Goal: Task Accomplishment & Management: Use online tool/utility

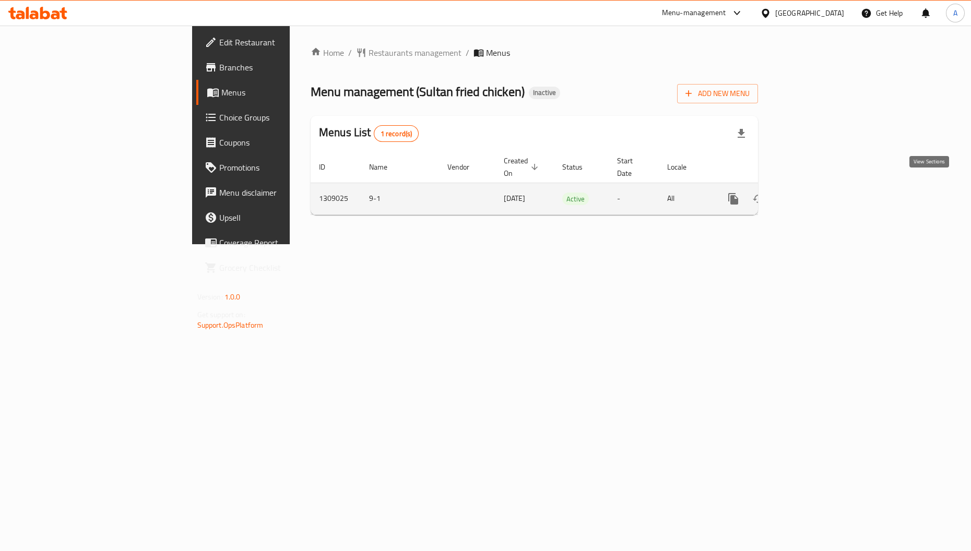
click at [815, 193] on icon "enhanced table" at bounding box center [808, 199] width 13 height 13
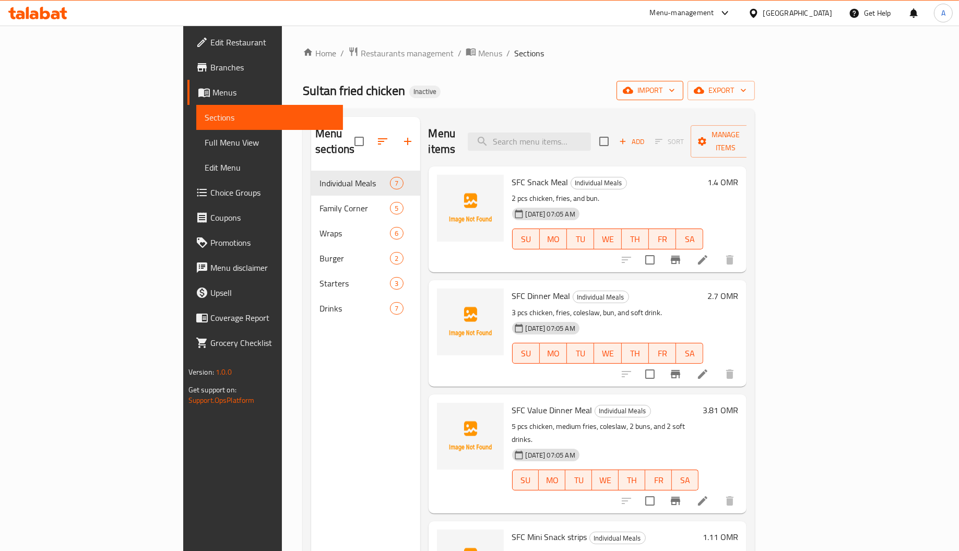
click at [683, 83] on button "import" at bounding box center [649, 90] width 67 height 19
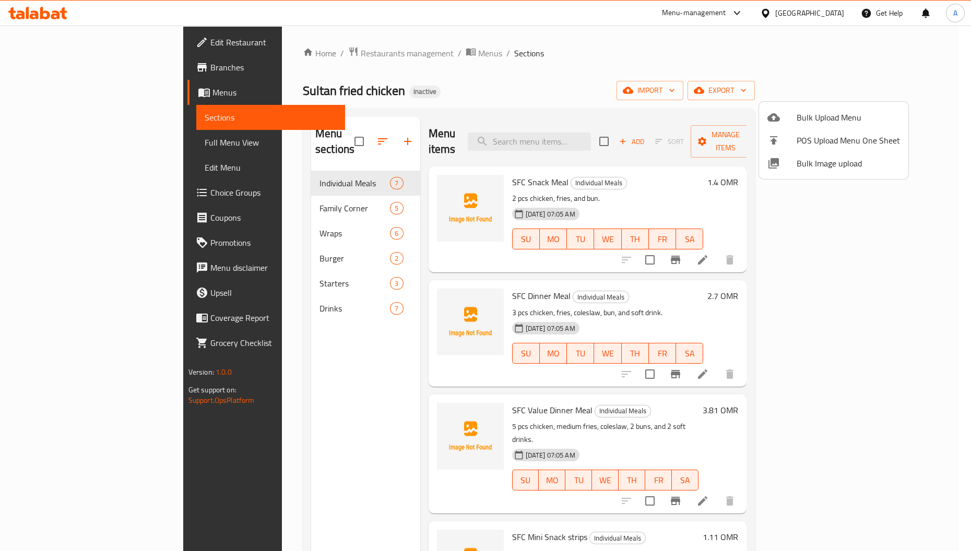
click at [838, 157] on span "Bulk Image upload" at bounding box center [847, 163] width 103 height 13
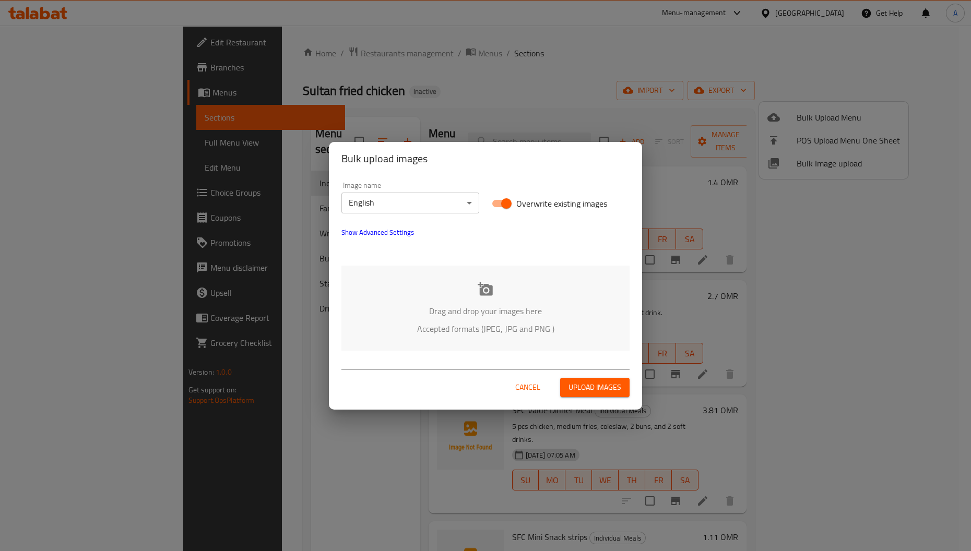
click at [482, 308] on p "Drag and drop your images here" at bounding box center [485, 311] width 257 height 13
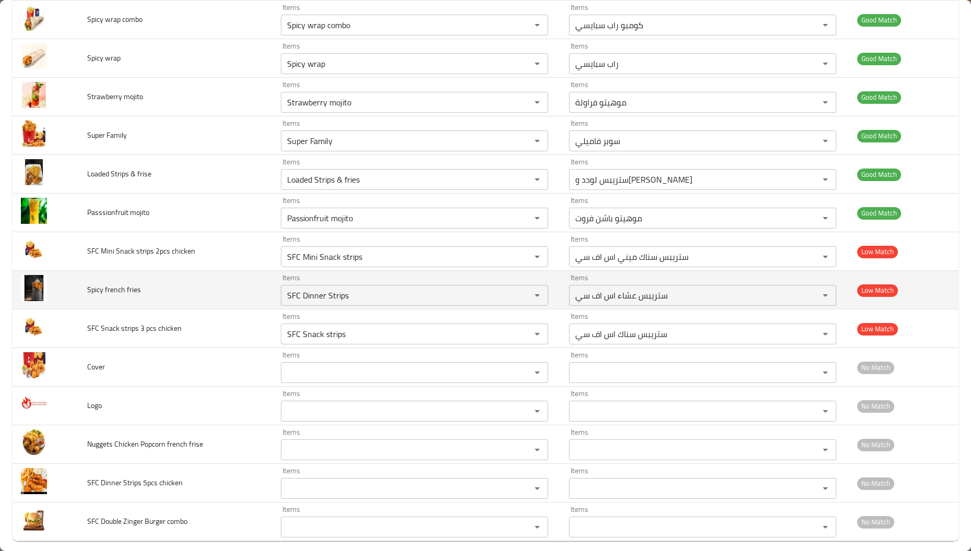
scroll to position [791, 0]
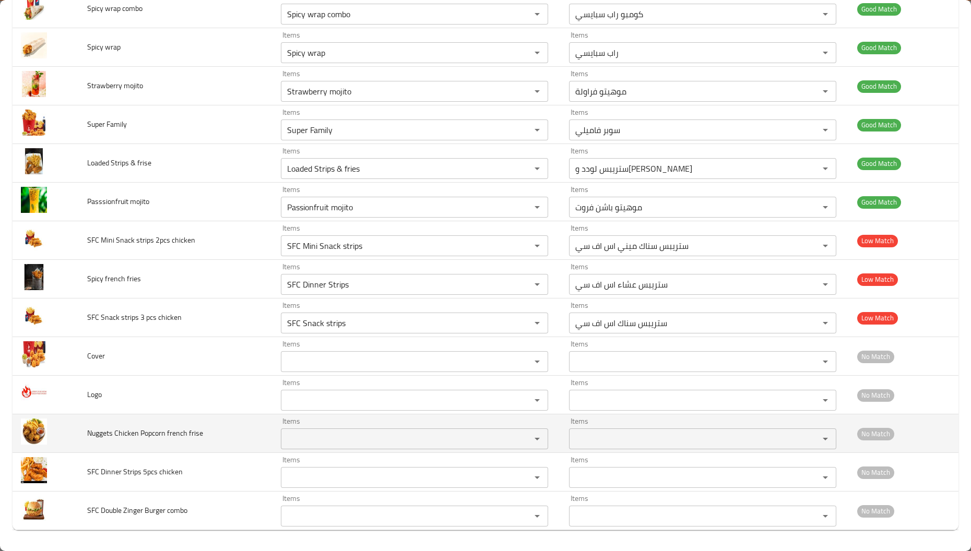
click at [99, 431] on span "Nuggets Chicken Popcorn french frise" at bounding box center [145, 433] width 116 height 14
copy span "Nuggets"
click at [323, 446] on div "Items" at bounding box center [414, 438] width 267 height 21
paste frise "Nuggets"
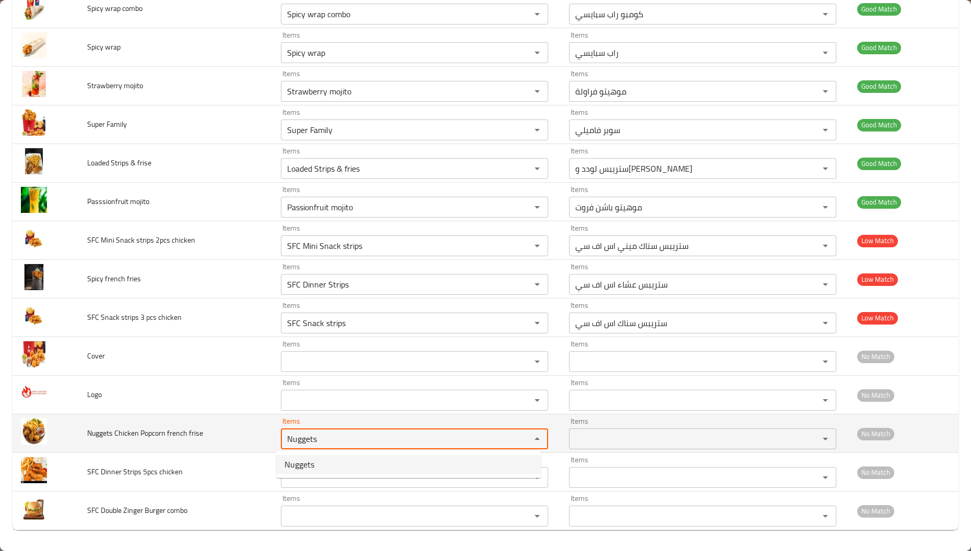
type frise "Nuggets"
click at [124, 444] on td "Nuggets Chicken Popcorn french frise" at bounding box center [176, 433] width 194 height 39
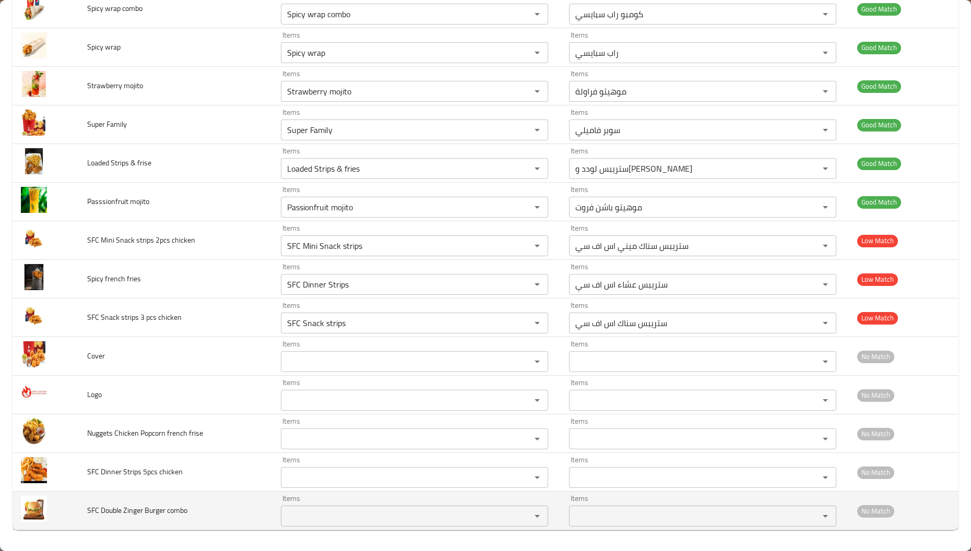
click at [108, 510] on span "SFC Double Zinger Burger combo" at bounding box center [137, 511] width 100 height 14
copy span "Double"
click at [337, 506] on div "Items" at bounding box center [414, 516] width 267 height 21
paste combo "Double"
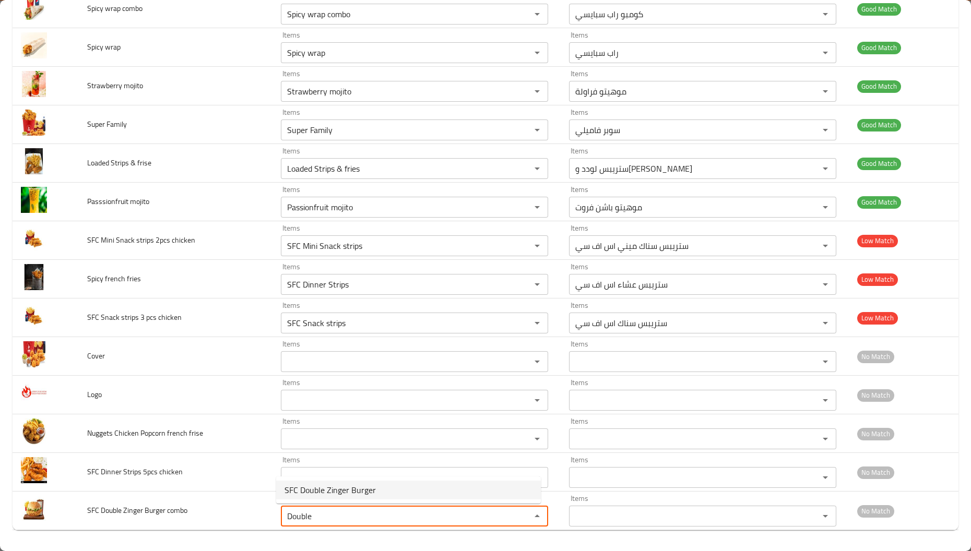
click at [435, 486] on combo-option-0 "SFC Double Zinger Burger" at bounding box center [408, 490] width 265 height 19
type combo "SFC Double Zinger Burger"
type combo-ar "برجر زنجر دوبل إس إف سي"
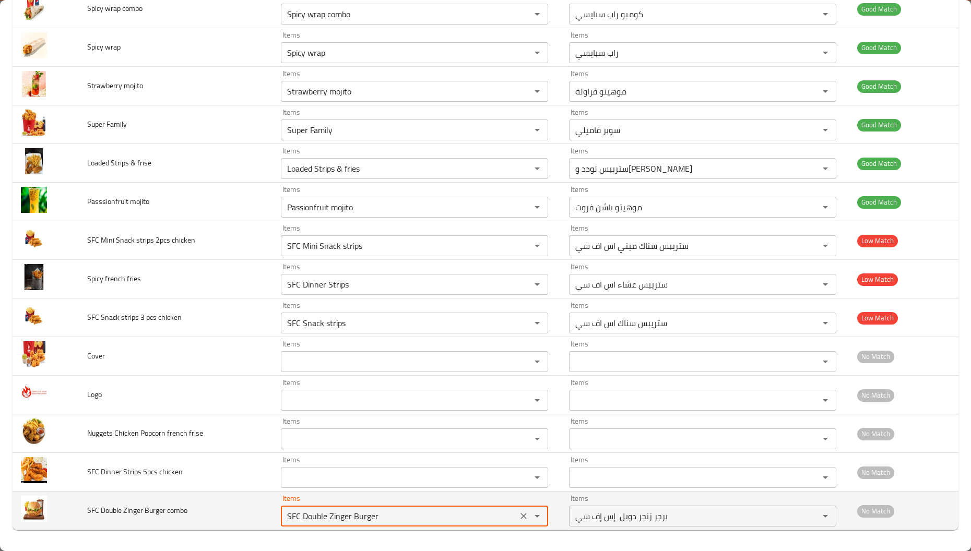
click at [412, 511] on combo "SFC Double Zinger Burger" at bounding box center [399, 516] width 230 height 15
click at [411, 512] on combo "SFC Double Zinger Burger" at bounding box center [399, 516] width 230 height 15
type combo "SFC Double Zinger Burger"
click at [516, 518] on button "Clear" at bounding box center [523, 516] width 15 height 15
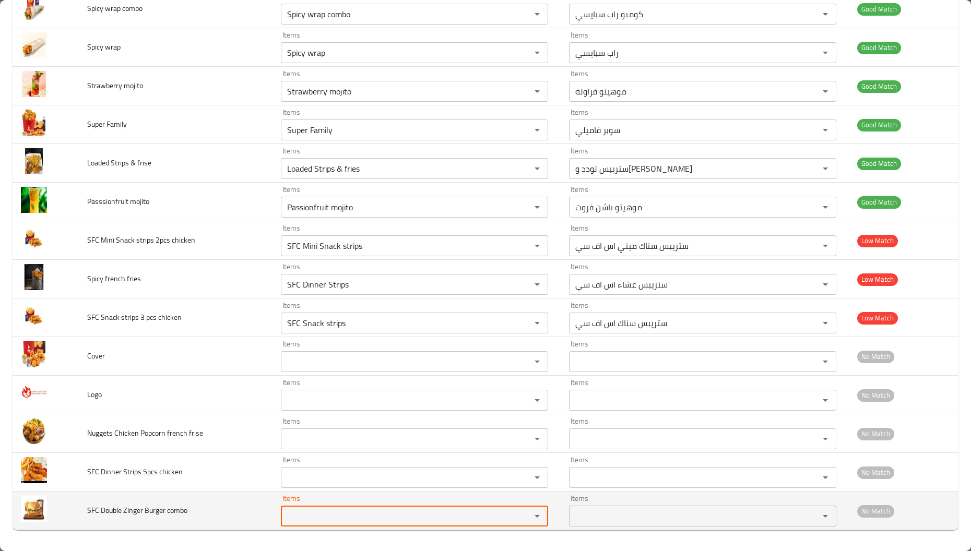
click at [220, 504] on td "SFC Double Zinger Burger combo" at bounding box center [176, 511] width 194 height 39
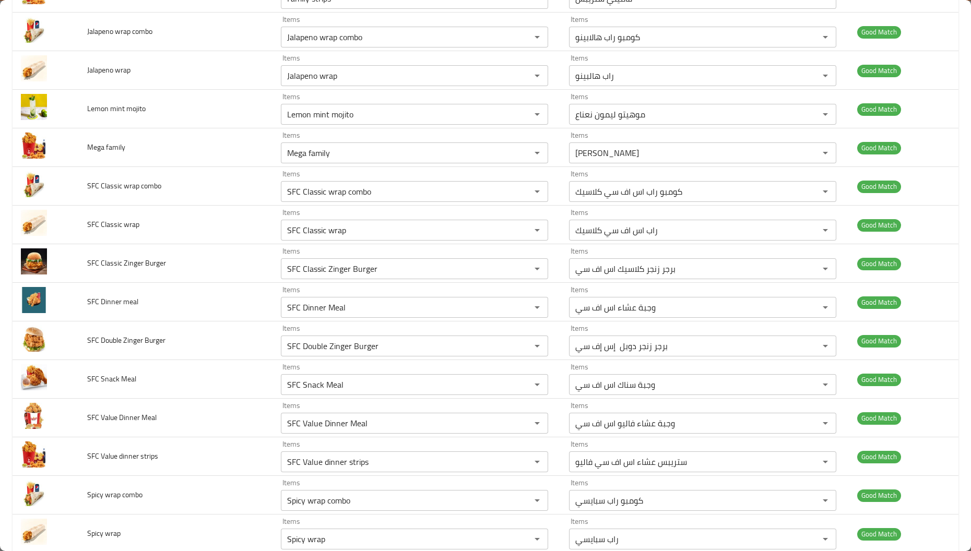
scroll to position [243, 0]
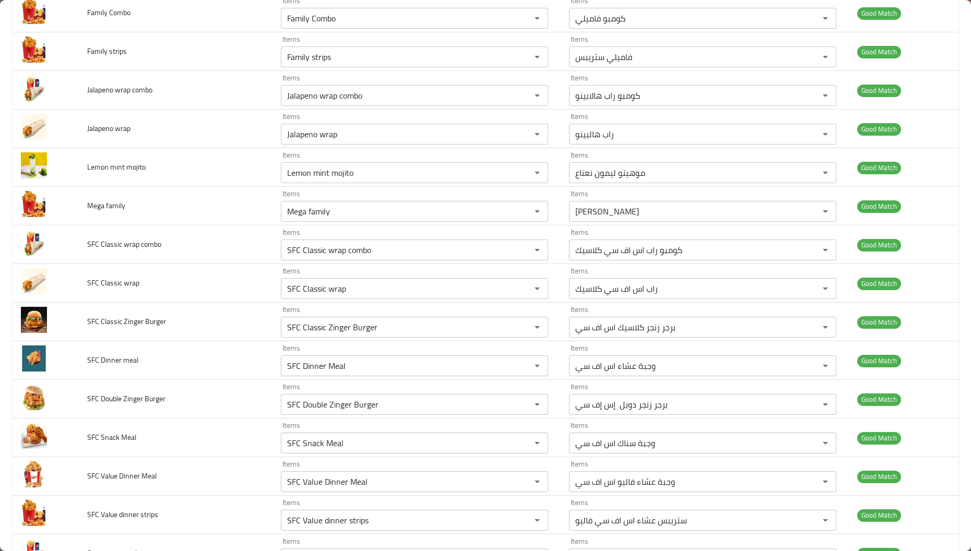
click at [230, 499] on td "SFC Value dinner strips" at bounding box center [176, 515] width 194 height 39
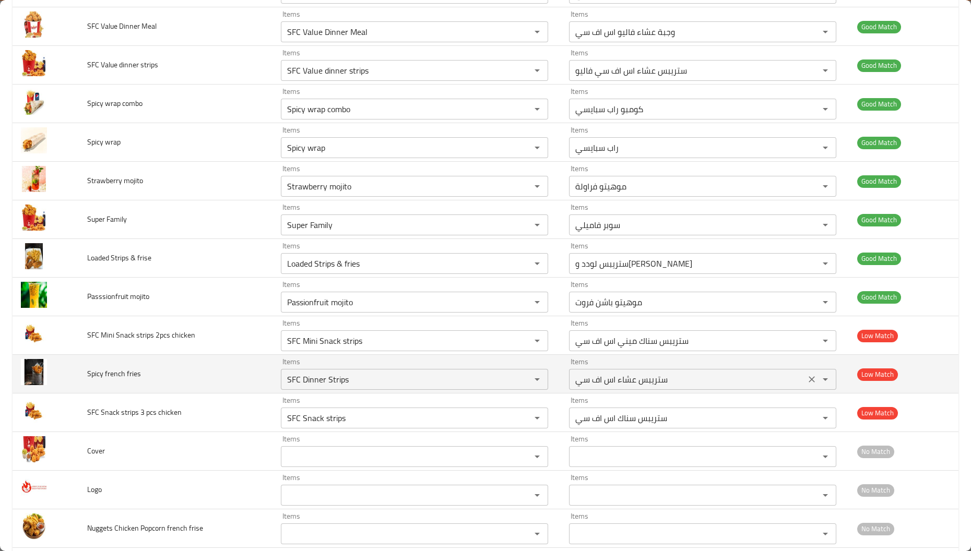
scroll to position [704, 0]
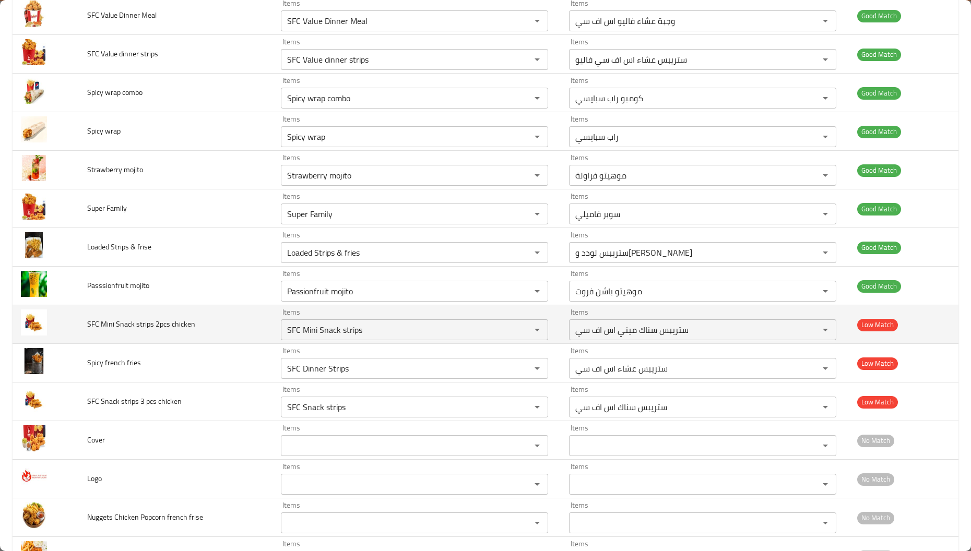
click at [235, 344] on td "SFC Mini Snack strips 2pcs chicken" at bounding box center [176, 324] width 194 height 39
click at [340, 326] on chicken "SFC Mini Snack strips" at bounding box center [399, 329] width 230 height 15
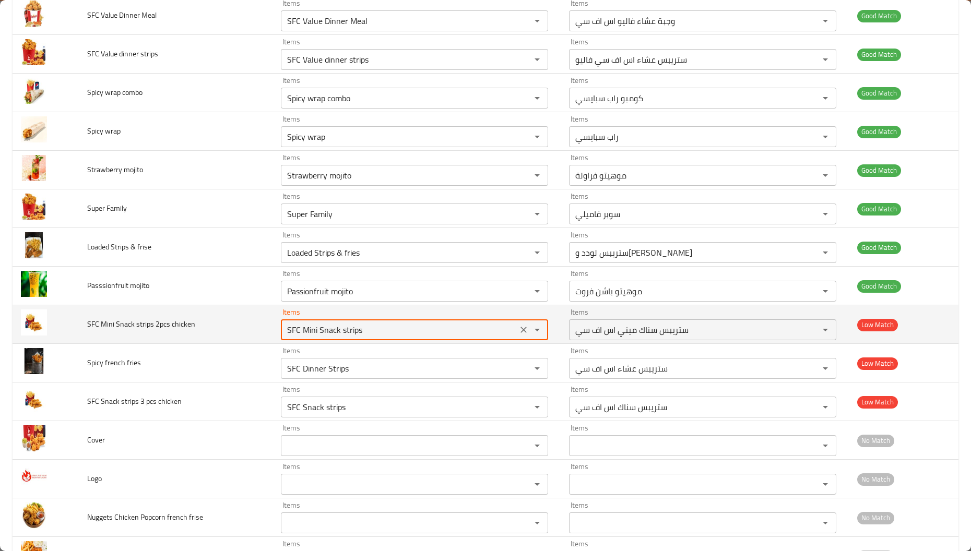
click at [340, 326] on chicken "SFC Mini Snack strips" at bounding box center [399, 329] width 230 height 15
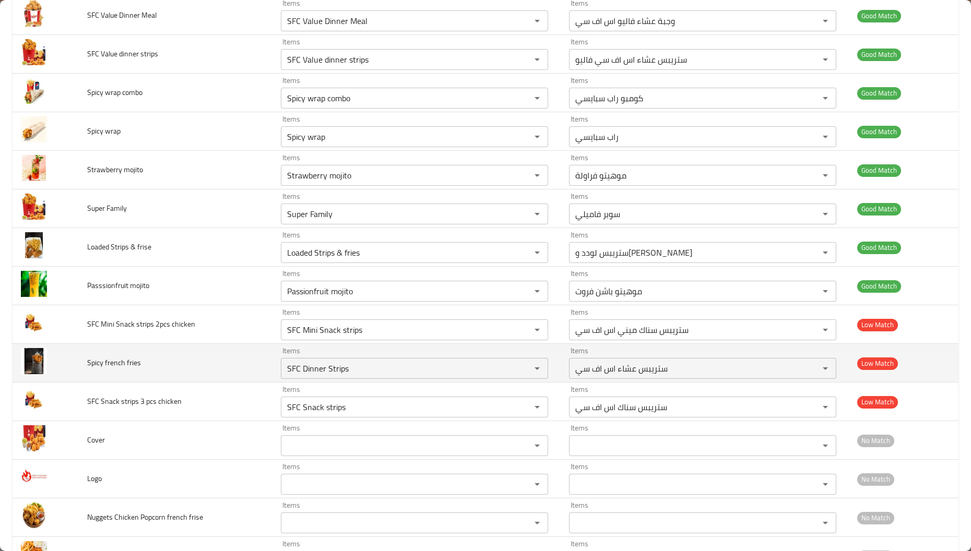
click at [146, 354] on td "Spicy french fries" at bounding box center [176, 363] width 194 height 39
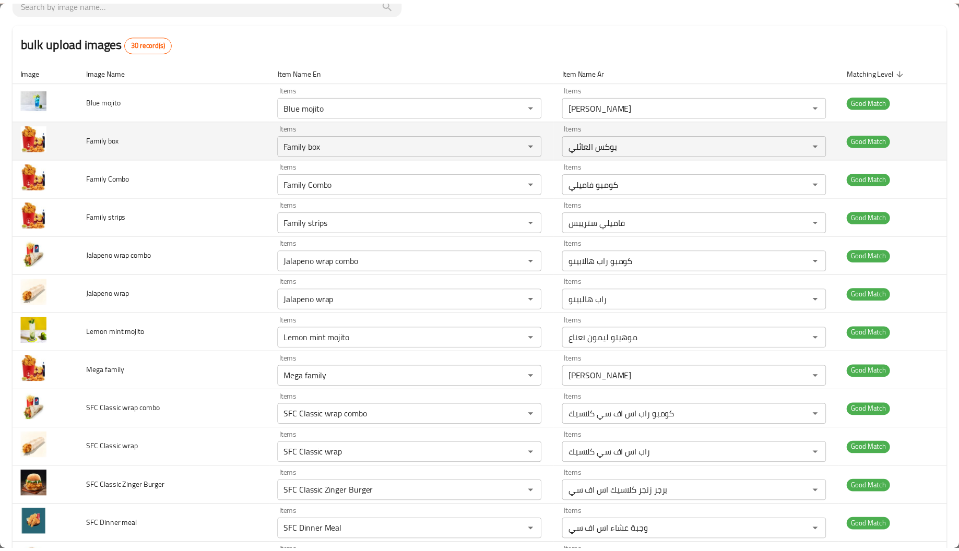
scroll to position [0, 0]
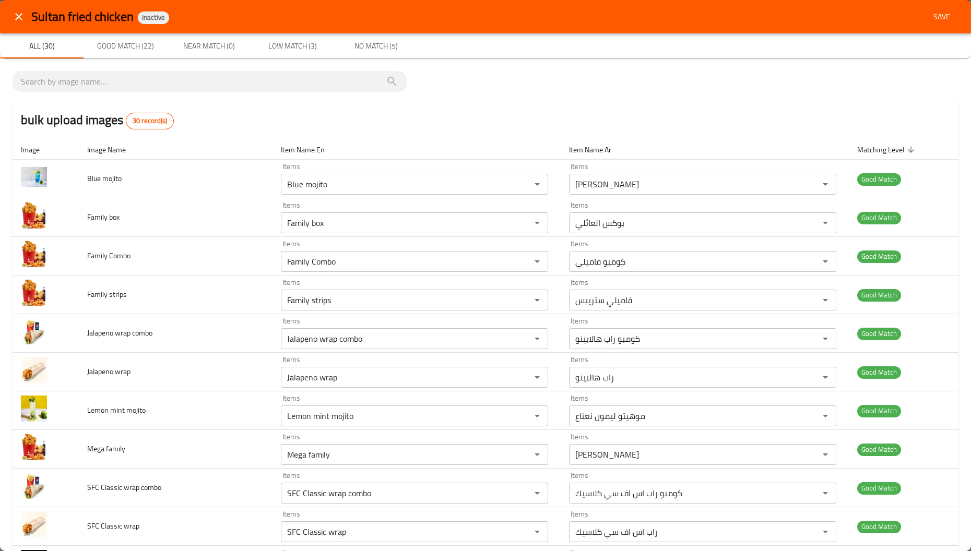
click at [930, 11] on span "Save" at bounding box center [941, 16] width 25 height 13
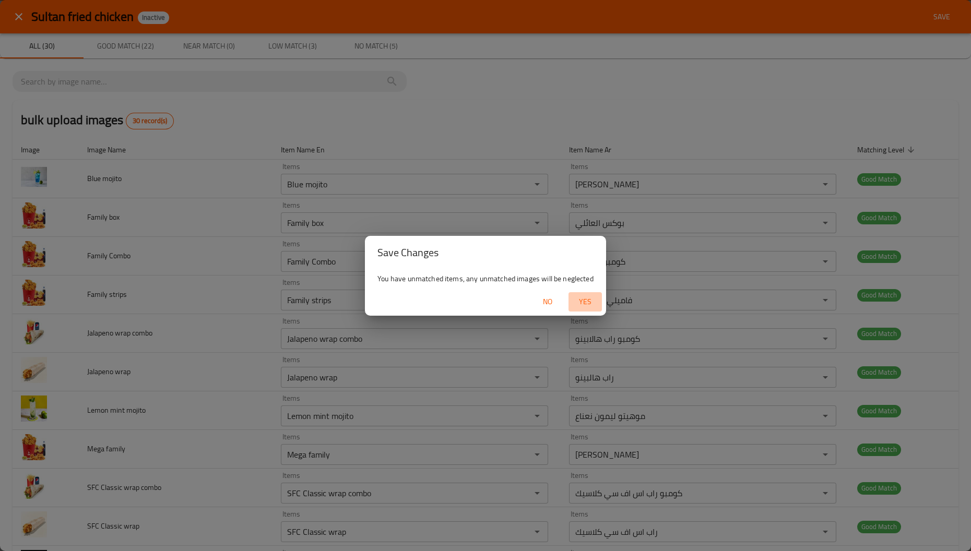
click at [572, 299] on span "Yes" at bounding box center [584, 301] width 25 height 13
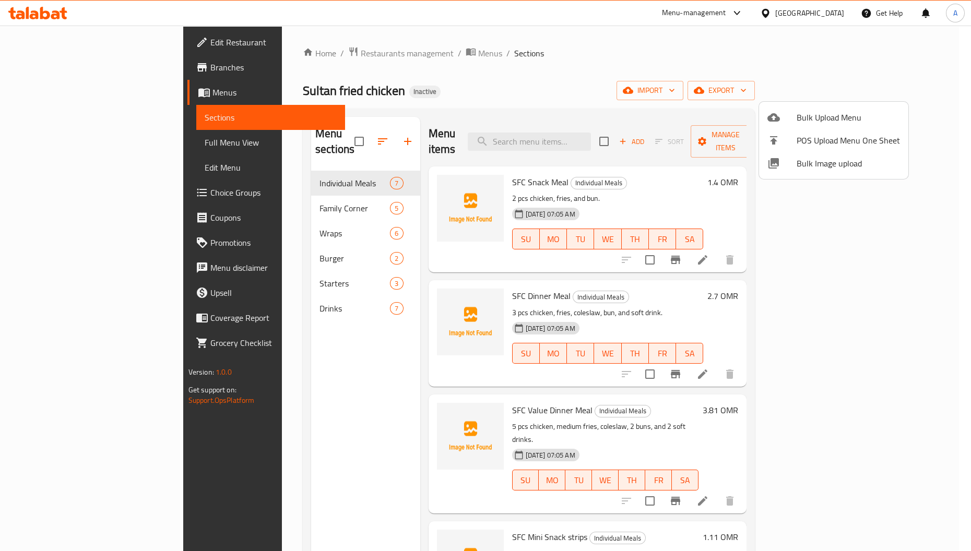
click at [628, 333] on div at bounding box center [485, 275] width 971 height 551
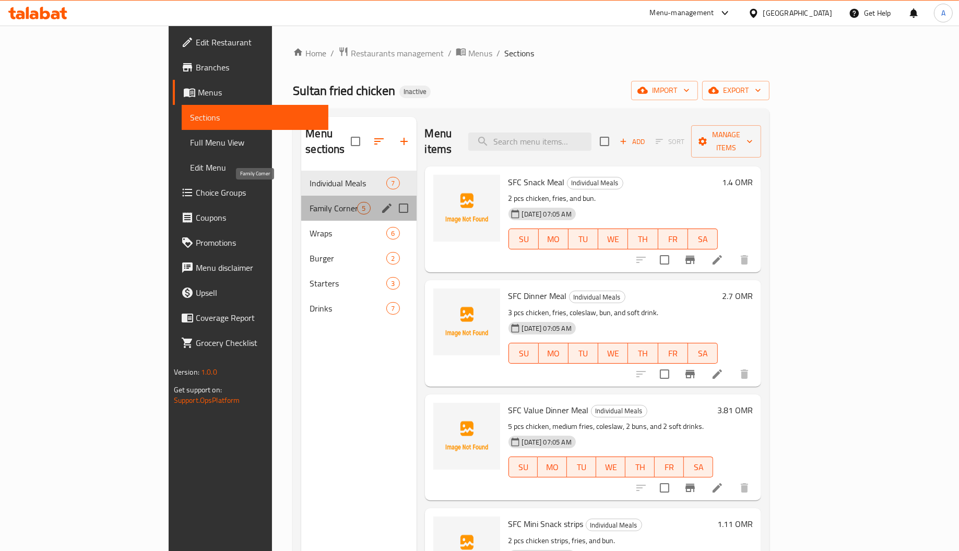
click at [309, 202] on span "Family Corner" at bounding box center [332, 208] width 47 height 13
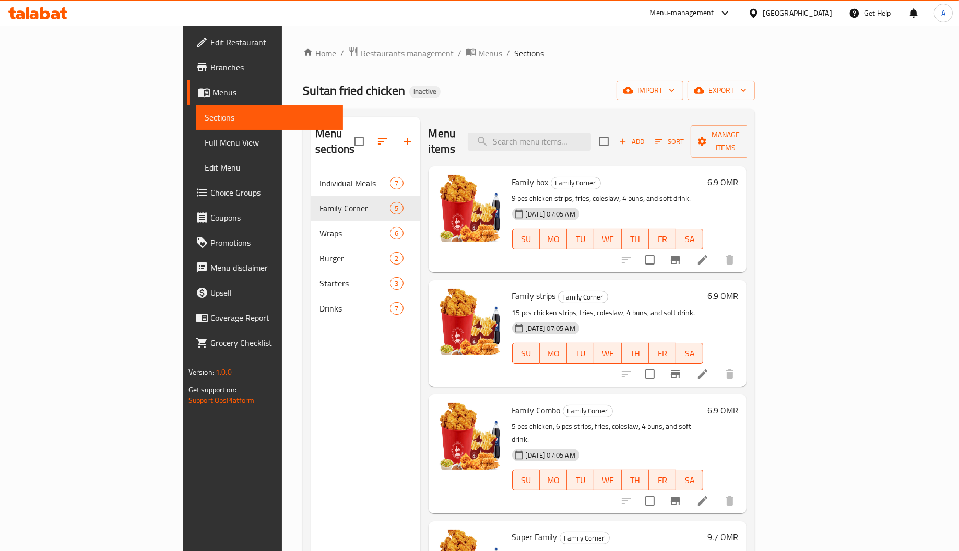
click at [311, 166] on nav "Individual Meals 7 Family Corner 5 Wraps 6 Burger 2 Starters 3 Drinks 7" at bounding box center [365, 245] width 109 height 159
click at [533, 306] on p "15 pcs chicken strips, fries, coleslaw, 4 buns, and soft drink." at bounding box center [608, 312] width 192 height 13
copy p "fries"
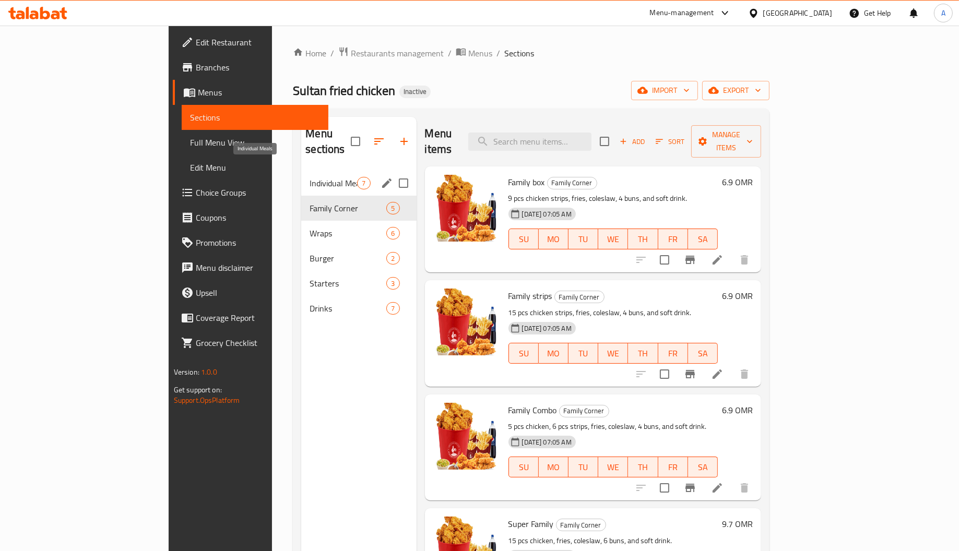
click at [309, 177] on span "Individual Meals" at bounding box center [332, 183] width 47 height 13
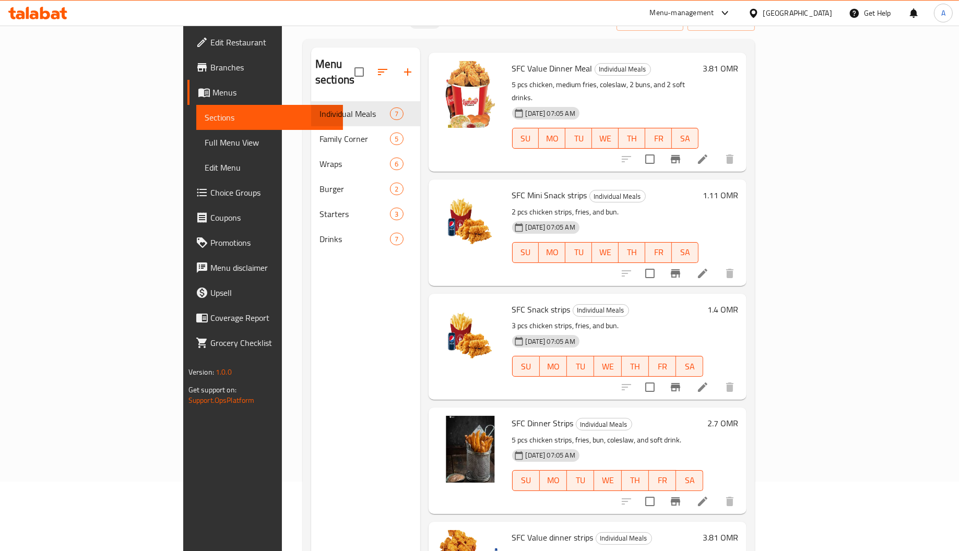
scroll to position [147, 0]
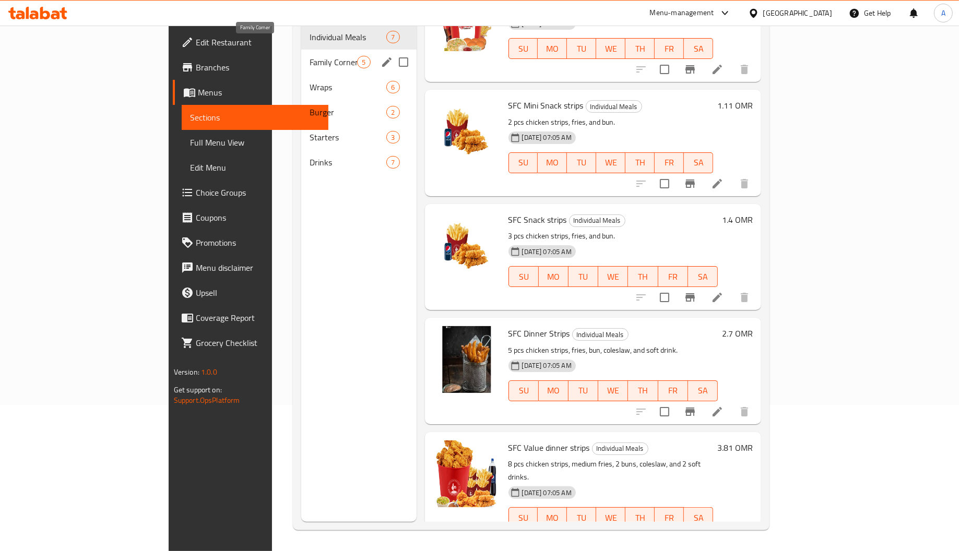
click at [309, 56] on span "Family Corner" at bounding box center [332, 62] width 47 height 13
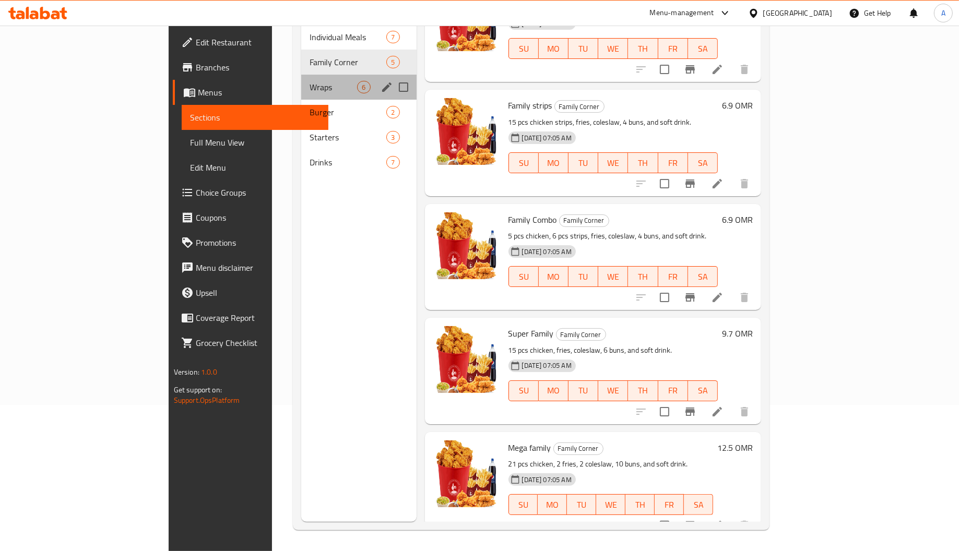
click at [301, 78] on div "Wraps 6" at bounding box center [358, 87] width 115 height 25
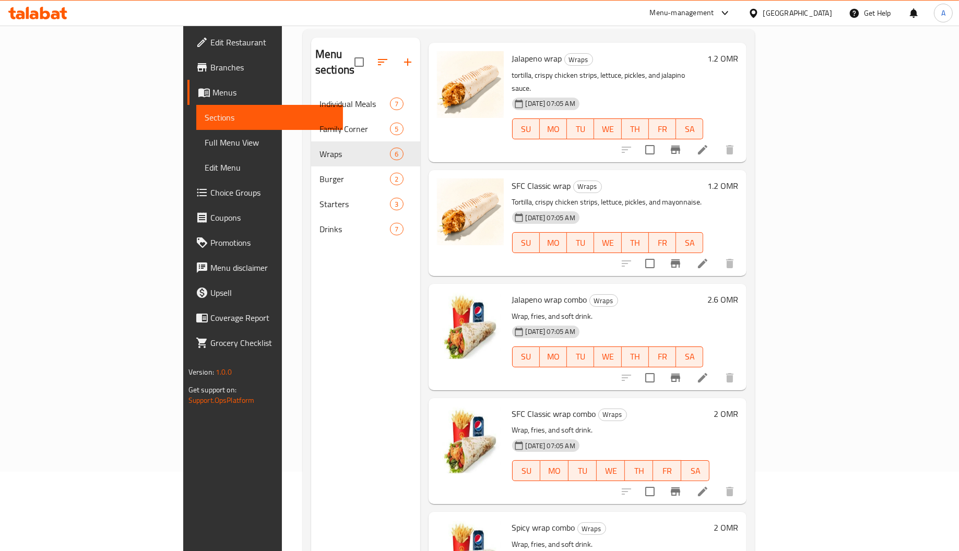
scroll to position [147, 0]
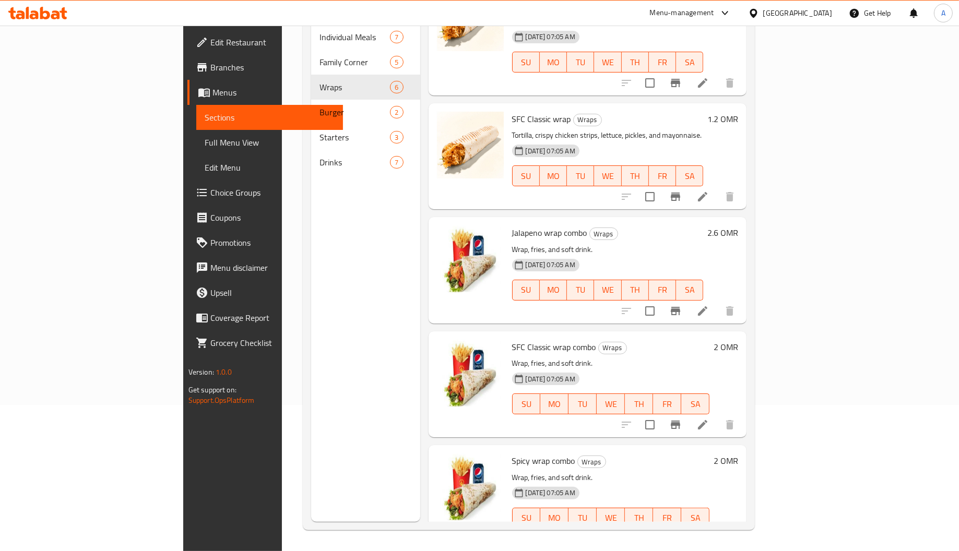
drag, startPoint x: 662, startPoint y: 291, endPoint x: 653, endPoint y: 290, distance: 9.5
click at [663, 292] on div "Jalapeno wrap combo Wraps Wrap, fries, and soft drink. [DATE] 07:05 AM SU MO TU…" at bounding box center [587, 270] width 318 height 106
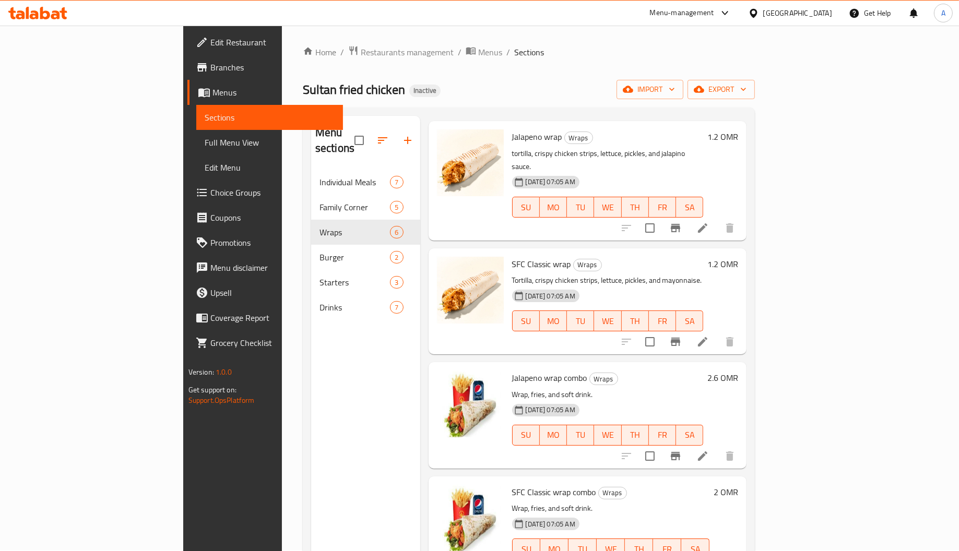
scroll to position [0, 0]
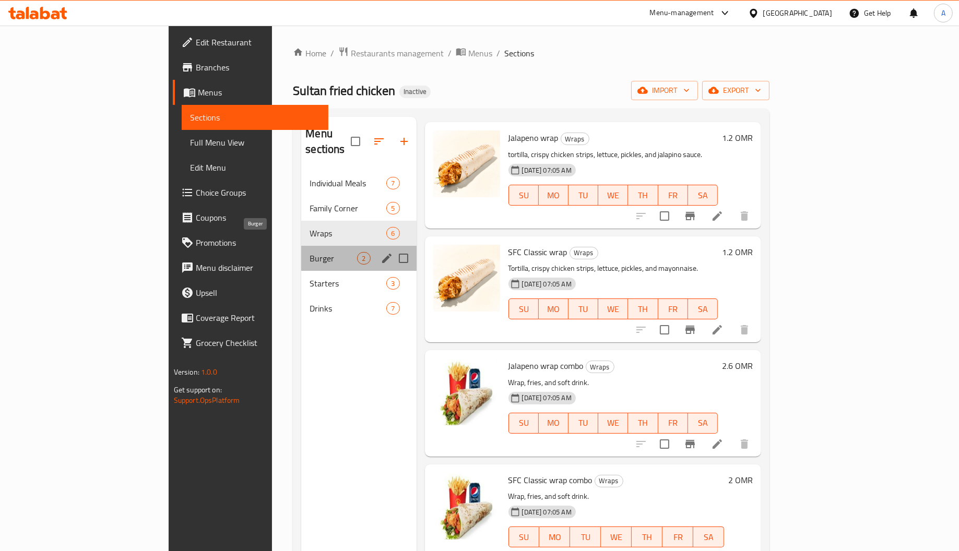
click at [309, 252] on span "Burger" at bounding box center [332, 258] width 47 height 13
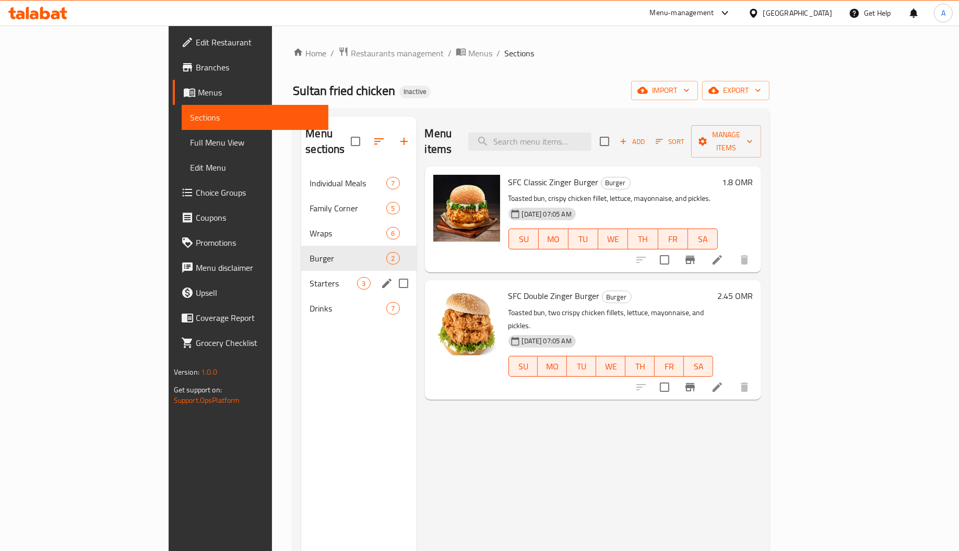
click at [301, 276] on div "Starters 3" at bounding box center [358, 283] width 115 height 25
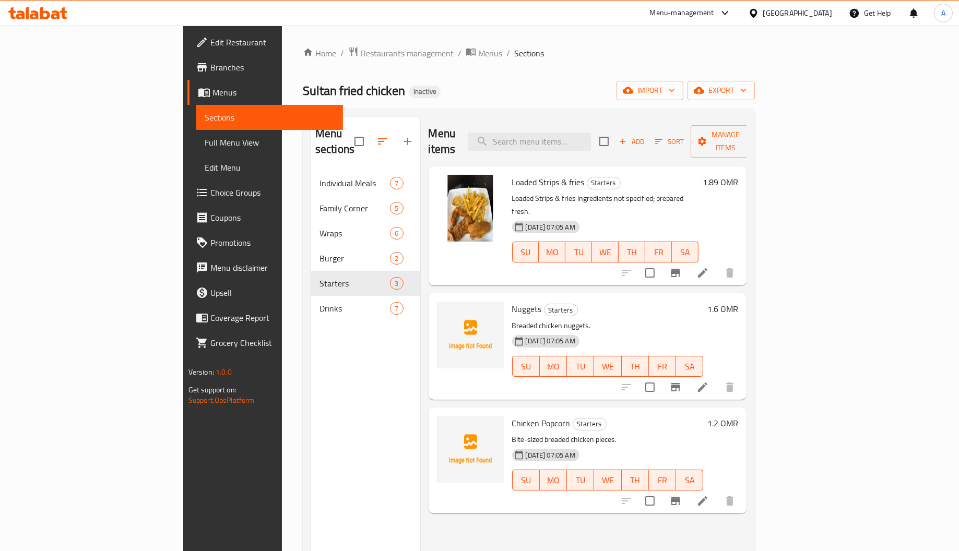
click at [512, 301] on span "Nuggets" at bounding box center [527, 309] width 30 height 16
copy h6 "Nuggets"
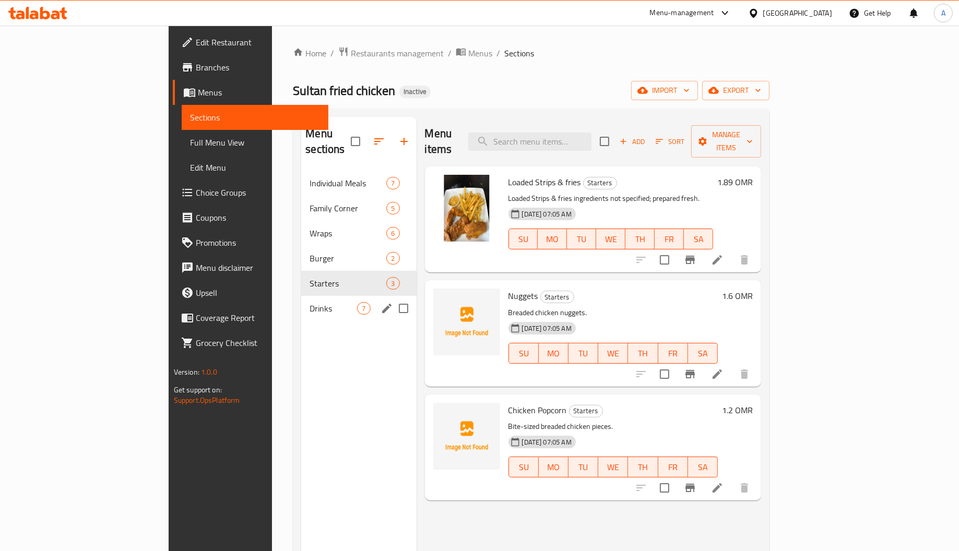
click at [301, 306] on nav "Individual Meals 7 Family Corner 5 Wraps 6 Burger 2 Starters 3 Drinks 7" at bounding box center [358, 245] width 115 height 159
click at [309, 302] on span "Drinks" at bounding box center [332, 308] width 47 height 13
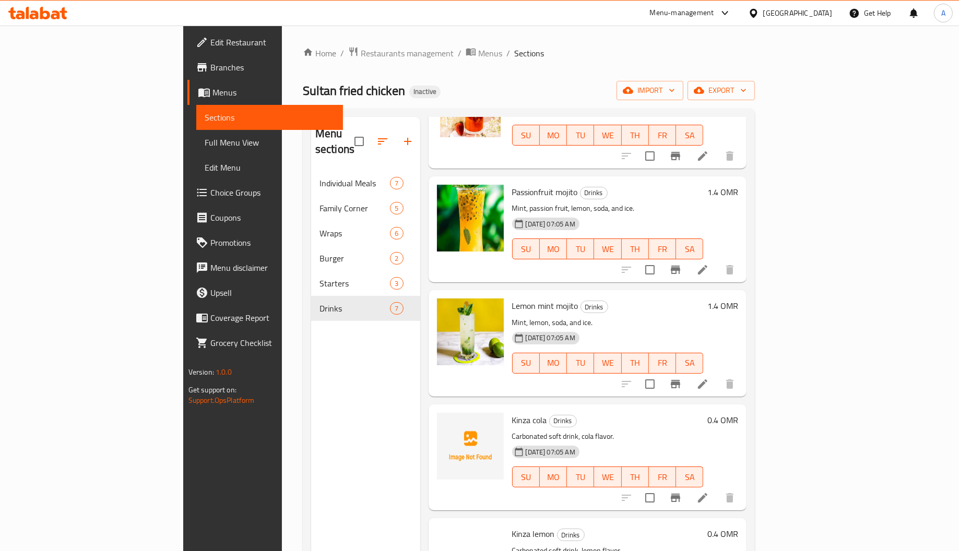
scroll to position [272, 0]
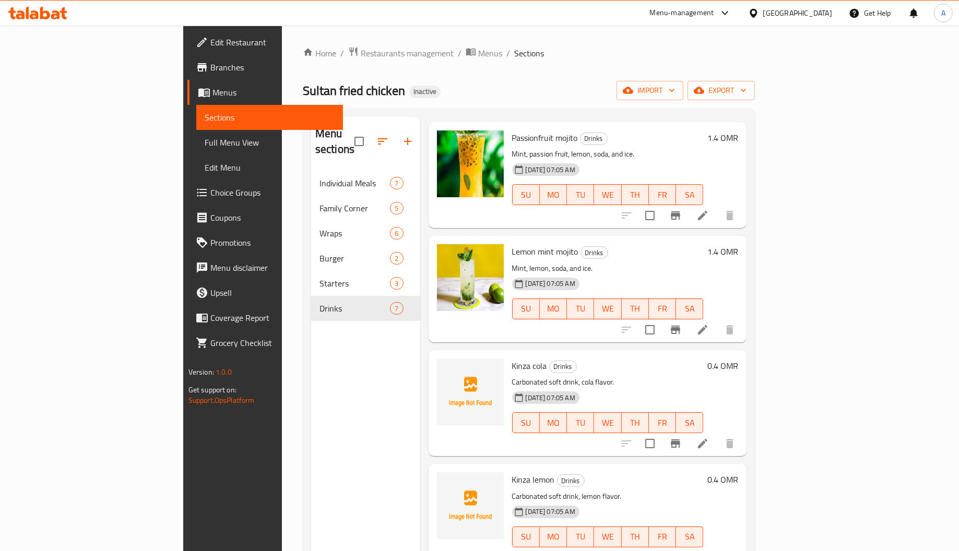
click at [512, 358] on span "Kinza cola" at bounding box center [529, 366] width 35 height 16
copy span "Kinza"
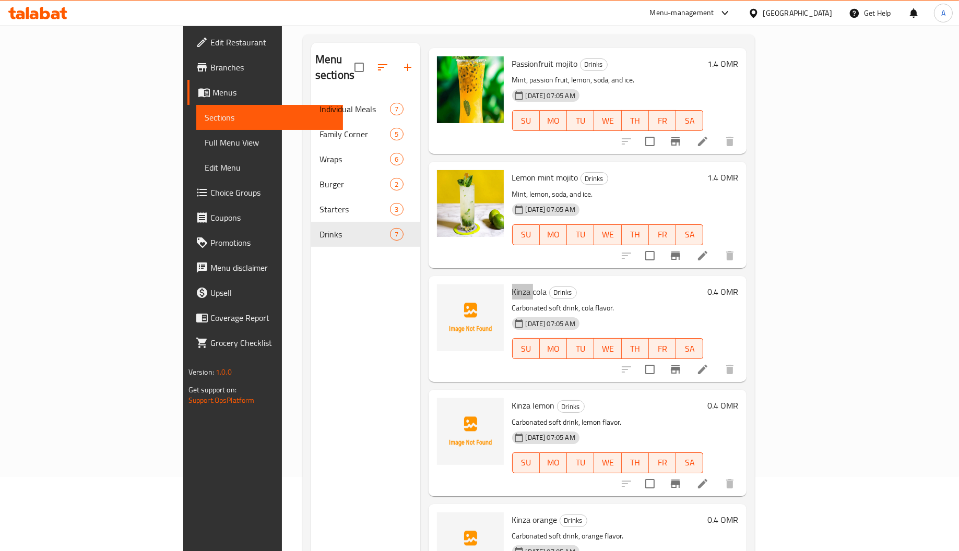
scroll to position [147, 0]
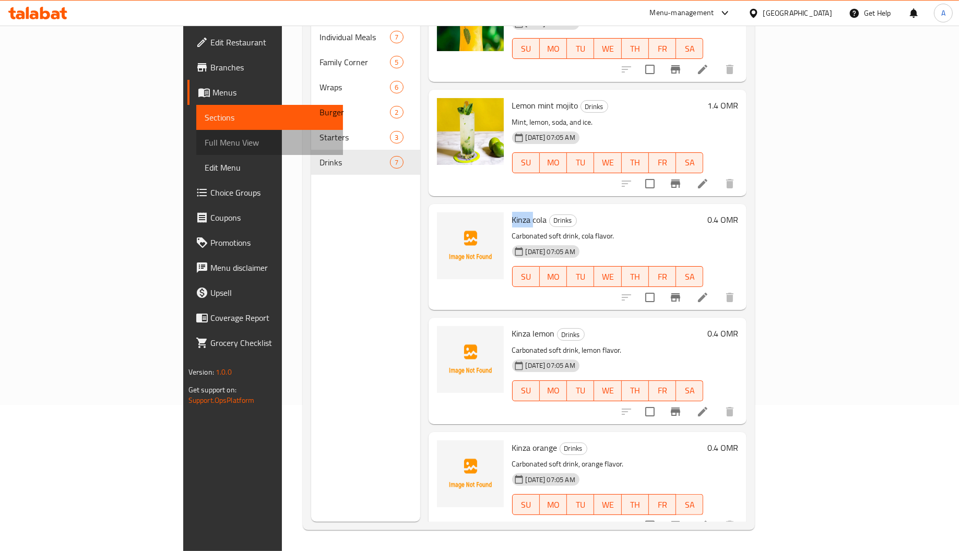
click at [205, 142] on span "Full Menu View" at bounding box center [270, 142] width 130 height 13
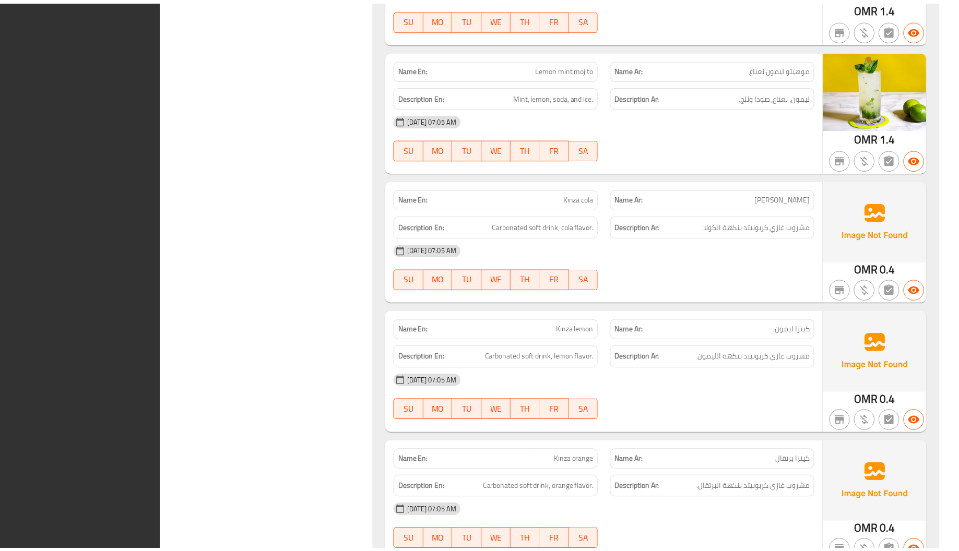
scroll to position [4063, 0]
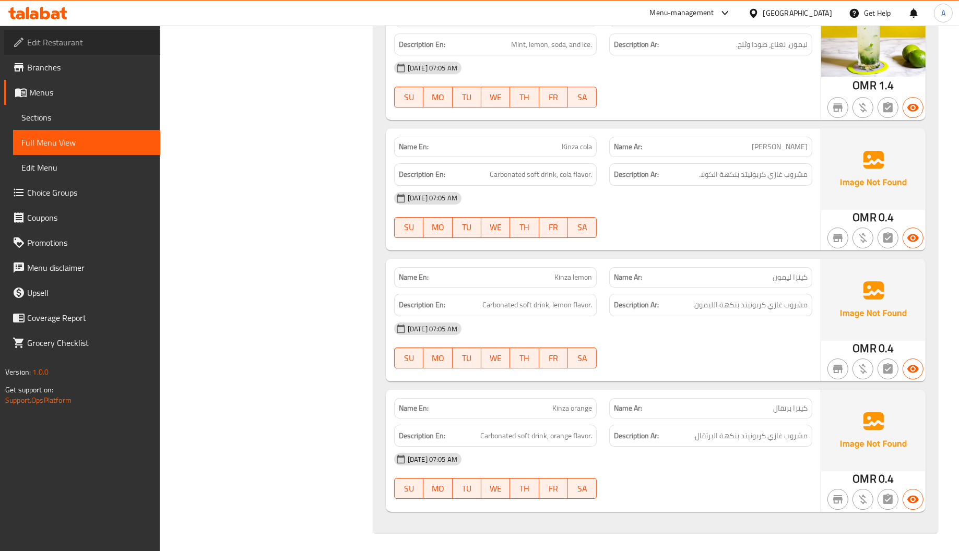
click at [90, 50] on link "Edit Restaurant" at bounding box center [82, 42] width 156 height 25
